Goal: Task Accomplishment & Management: Complete application form

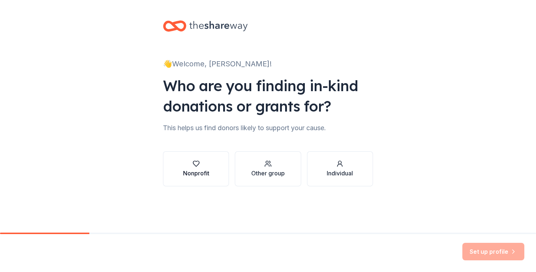
click at [210, 174] on button "Nonprofit" at bounding box center [196, 168] width 66 height 35
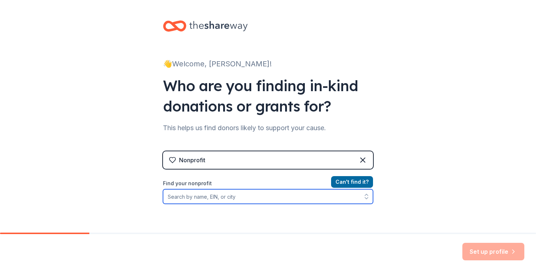
click at [262, 201] on input "Find your nonprofit" at bounding box center [268, 196] width 210 height 15
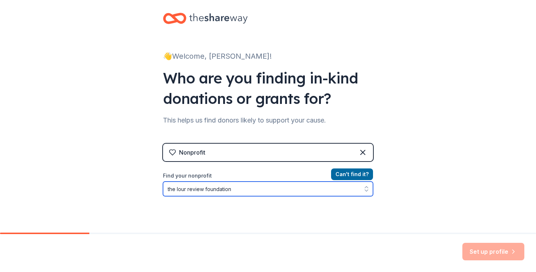
scroll to position [79, 0]
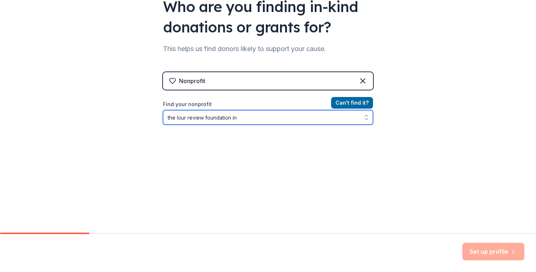
type input "the lour review foundation inc"
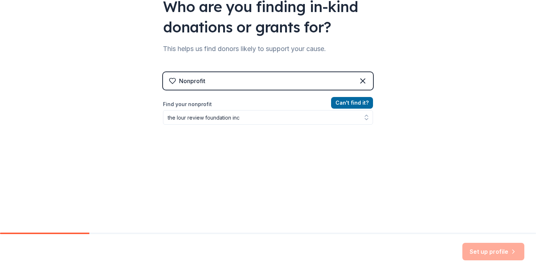
click at [282, 80] on div "Nonprofit Can ' t find it? Find your nonprofit the lour review foundation inc" at bounding box center [268, 128] width 210 height 137
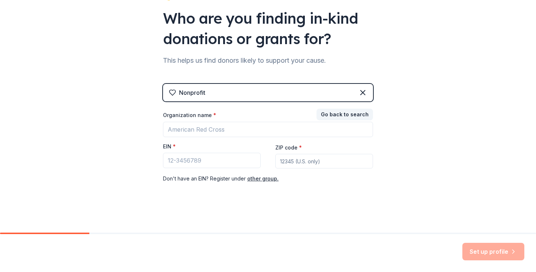
click at [275, 86] on div "Nonprofit" at bounding box center [268, 92] width 210 height 17
click at [269, 93] on div "Nonprofit" at bounding box center [268, 92] width 210 height 17
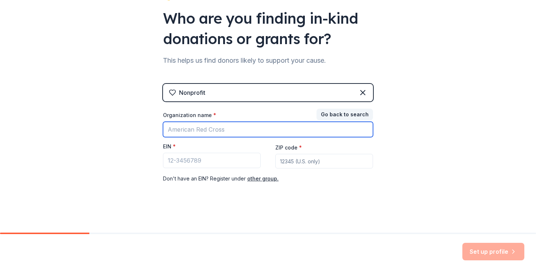
click at [248, 130] on input "Organization name *" at bounding box center [268, 129] width 210 height 15
type input "the [PERSON_NAME] review foundation inc"
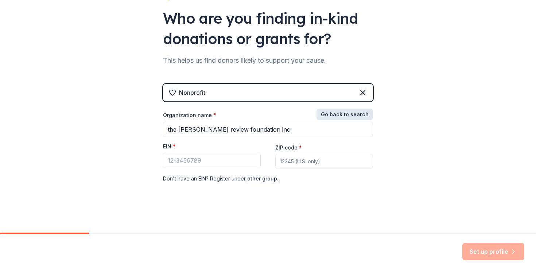
click at [351, 114] on button "Go back to search" at bounding box center [344, 115] width 56 height 12
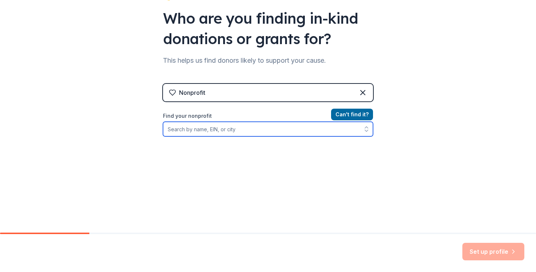
click at [294, 126] on input "Find your nonprofit" at bounding box center [268, 129] width 210 height 15
type input "the [PERSON_NAME] review foundation inc"
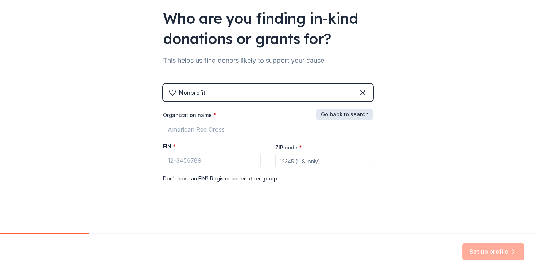
click at [361, 117] on button "Go back to search" at bounding box center [344, 115] width 56 height 12
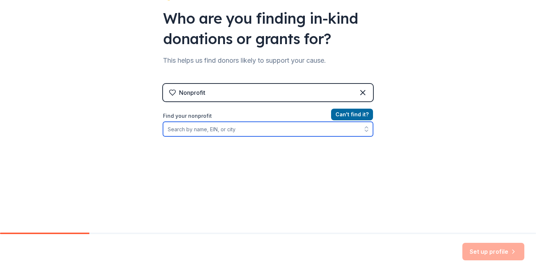
click at [317, 130] on input "Find your nonprofit" at bounding box center [268, 129] width 210 height 15
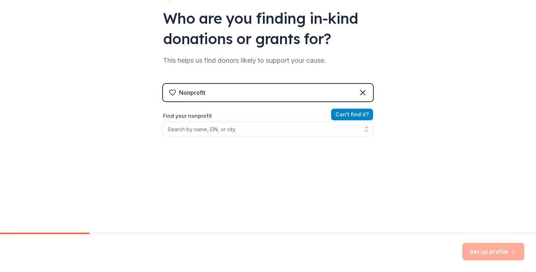
click at [351, 113] on button "Can ' t find it?" at bounding box center [352, 115] width 42 height 12
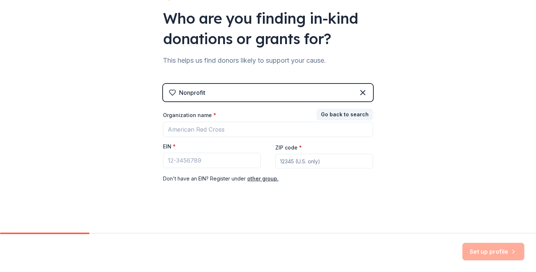
click at [313, 161] on input "ZIP code *" at bounding box center [324, 161] width 98 height 15
type input "40245"
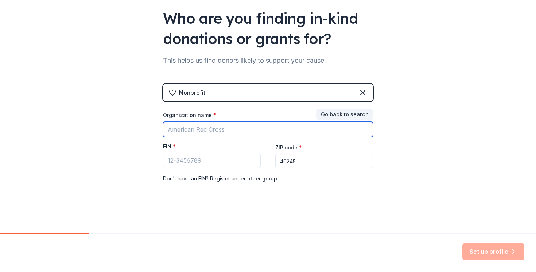
click at [264, 128] on input "Organization name *" at bounding box center [268, 129] width 210 height 15
type input "The [PERSON_NAME] Review Foundation Inc"
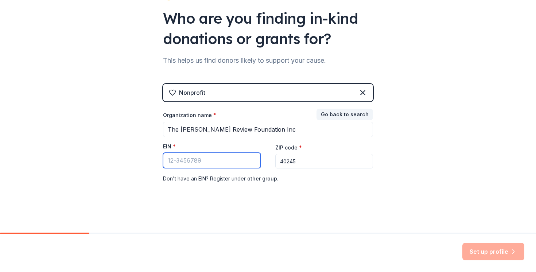
click at [207, 161] on input "EIN *" at bounding box center [212, 160] width 98 height 15
paste input "[US_EMPLOYER_IDENTIFICATION_NUMBER]"
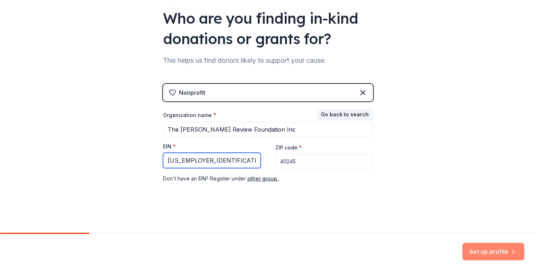
type input "[US_EMPLOYER_IDENTIFICATION_NUMBER]"
click at [505, 257] on button "Set up profile" at bounding box center [493, 251] width 62 height 17
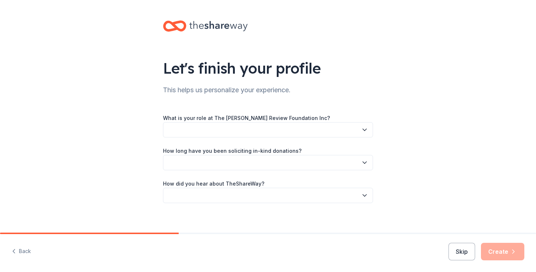
scroll to position [5, 0]
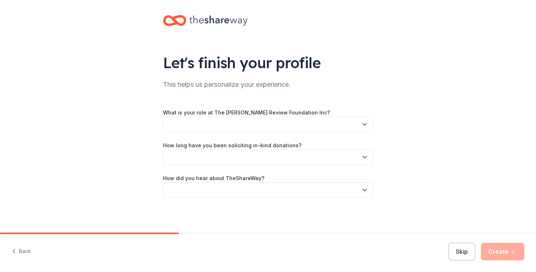
click at [344, 127] on button "button" at bounding box center [268, 124] width 210 height 15
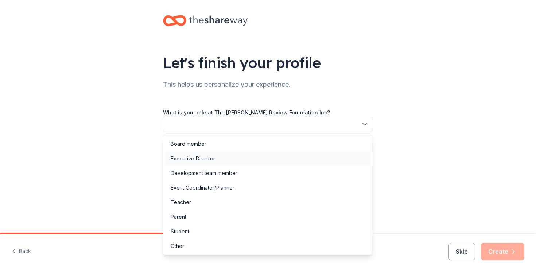
click at [307, 161] on div "Executive Director" at bounding box center [268, 158] width 206 height 15
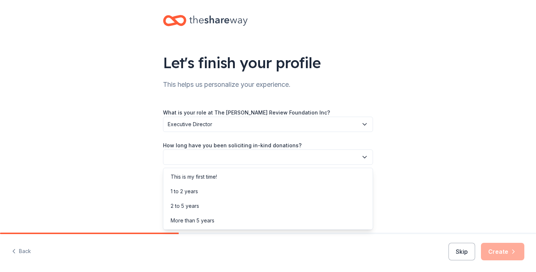
click at [242, 158] on button "button" at bounding box center [268, 156] width 210 height 15
click at [230, 180] on div "This is my first time!" at bounding box center [268, 176] width 206 height 15
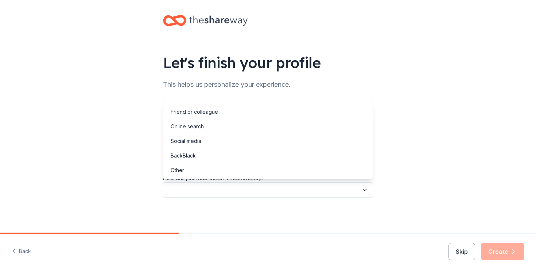
click at [228, 186] on button "button" at bounding box center [268, 189] width 210 height 15
click at [232, 113] on div "Friend or colleague" at bounding box center [268, 112] width 206 height 15
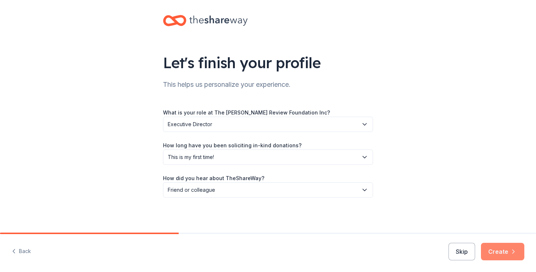
click at [510, 251] on icon "button" at bounding box center [512, 251] width 7 height 7
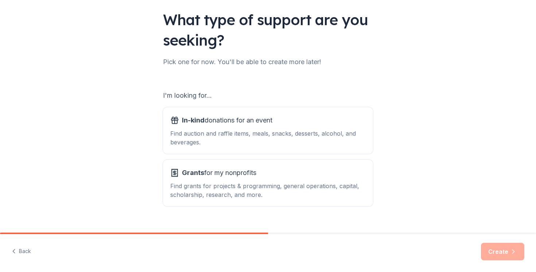
scroll to position [62, 0]
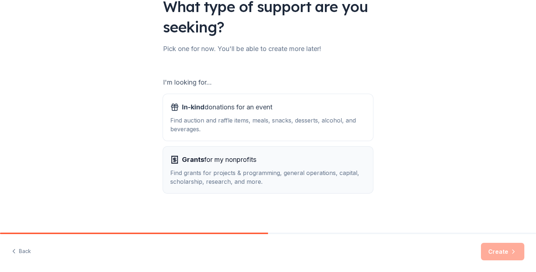
click at [285, 187] on button "Grants for my nonprofits Find grants for projects & programming, general operat…" at bounding box center [268, 169] width 210 height 47
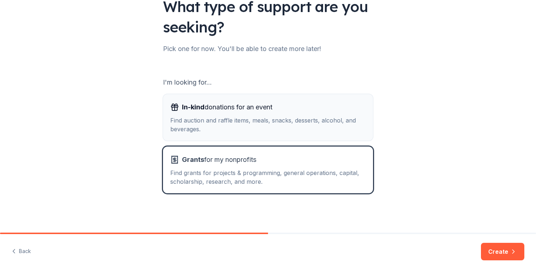
click at [304, 129] on div "Find auction and raffle items, meals, snacks, desserts, alcohol, and beverages." at bounding box center [267, 124] width 195 height 17
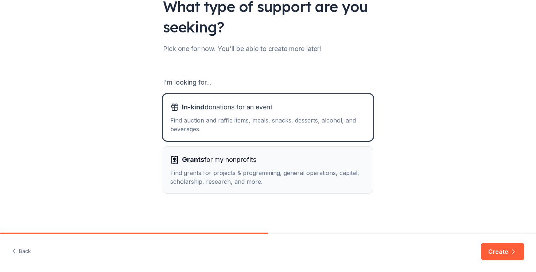
click at [300, 163] on div "Grants for my nonprofits" at bounding box center [267, 160] width 195 height 12
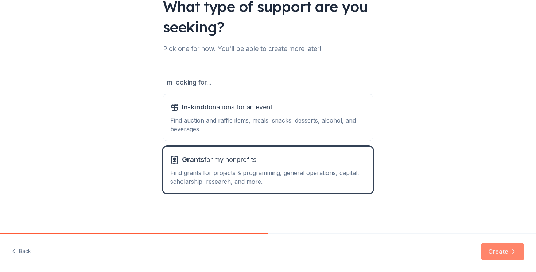
click at [505, 255] on button "Create" at bounding box center [502, 251] width 43 height 17
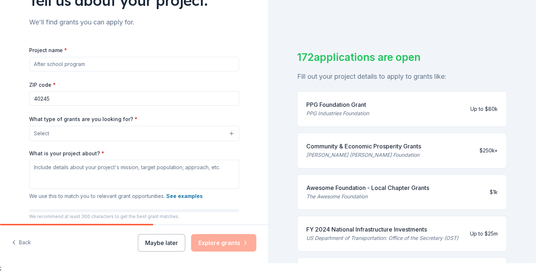
scroll to position [56, 0]
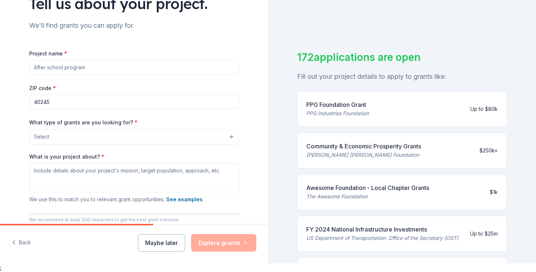
click at [128, 67] on input "Project name *" at bounding box center [134, 67] width 210 height 15
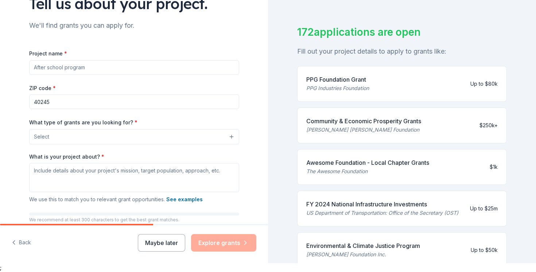
scroll to position [30, 0]
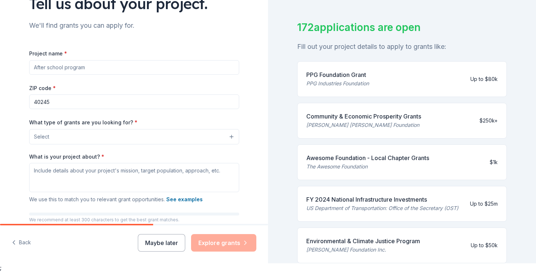
click at [130, 64] on input "Project name *" at bounding box center [134, 67] width 210 height 15
type input "M"
type input "G"
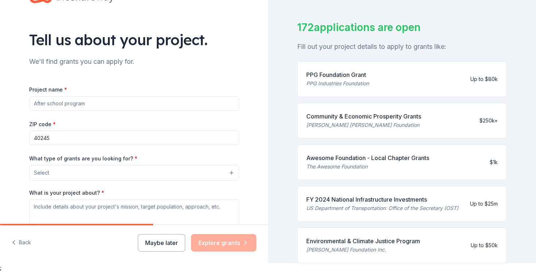
scroll to position [0, 0]
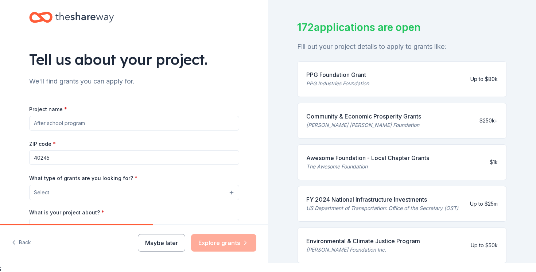
click at [193, 119] on input "Project name *" at bounding box center [134, 123] width 210 height 15
click at [172, 240] on button "Maybe later" at bounding box center [161, 242] width 47 height 17
click at [173, 247] on button "Maybe later" at bounding box center [161, 242] width 47 height 17
